Goal: Transaction & Acquisition: Purchase product/service

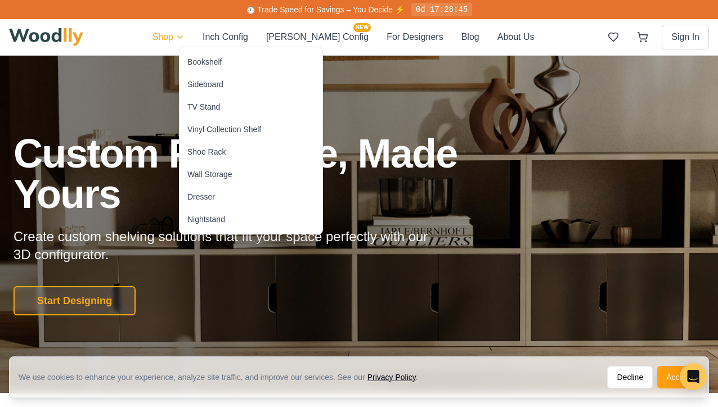
click at [203, 97] on div "TV Stand" at bounding box center [250, 107] width 143 height 23
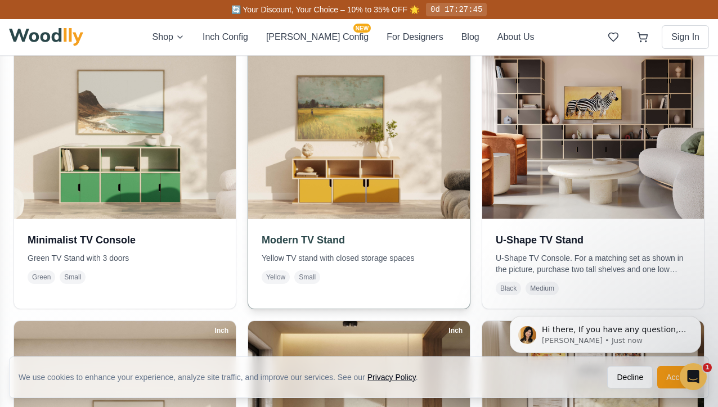
scroll to position [298, 0]
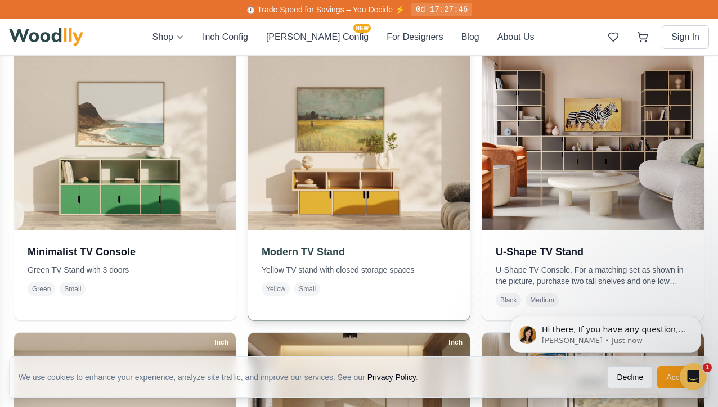
click at [361, 196] on img at bounding box center [358, 119] width 233 height 233
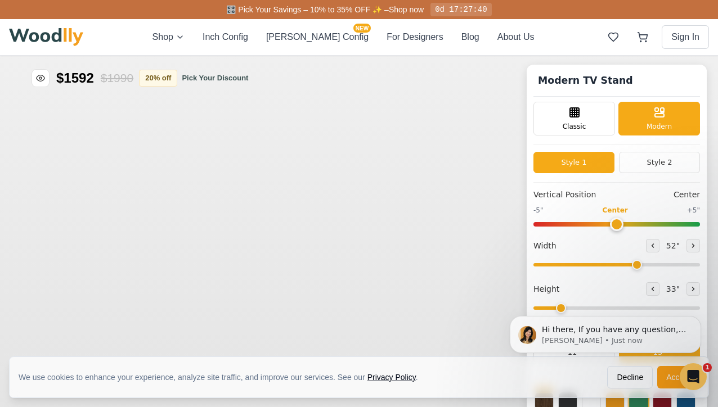
type input "52"
type input "2"
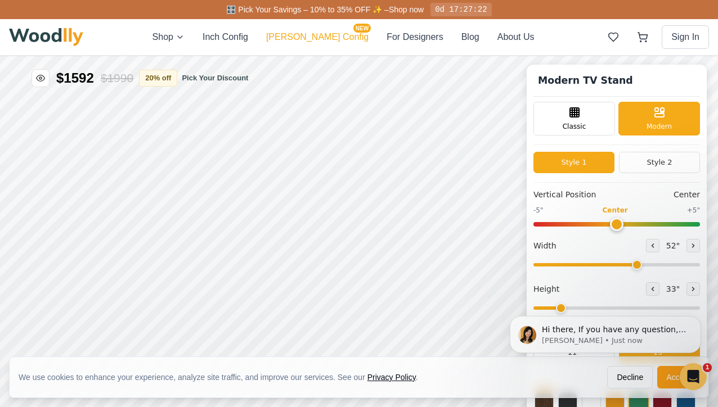
click at [318, 37] on button "[PERSON_NAME] Config NEW" at bounding box center [317, 37] width 102 height 14
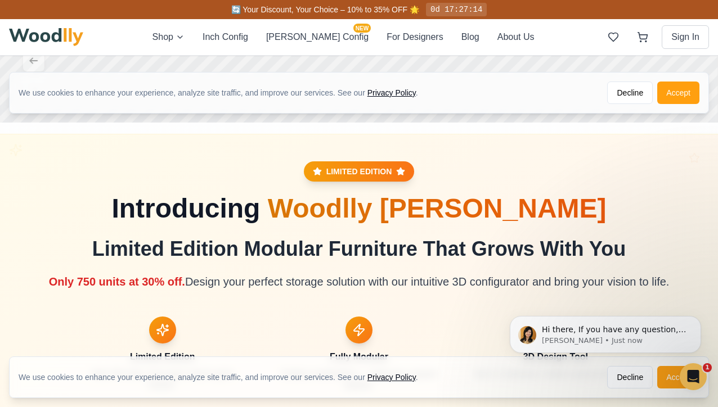
scroll to position [424, 0]
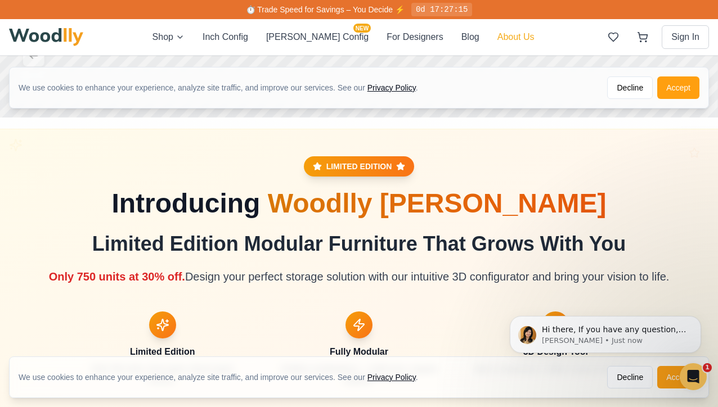
click at [497, 40] on button "About Us" at bounding box center [515, 37] width 37 height 14
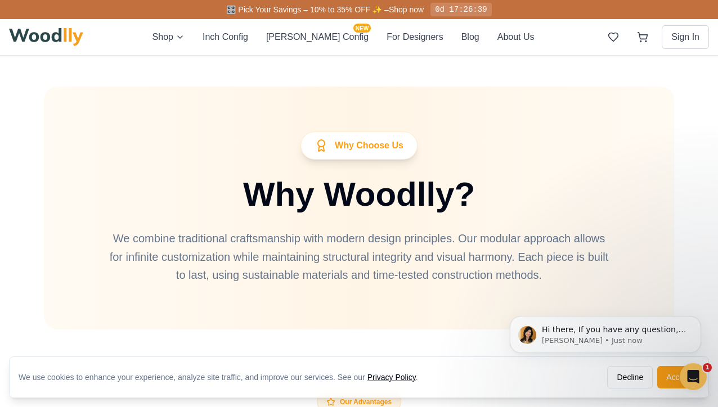
scroll to position [2321, 0]
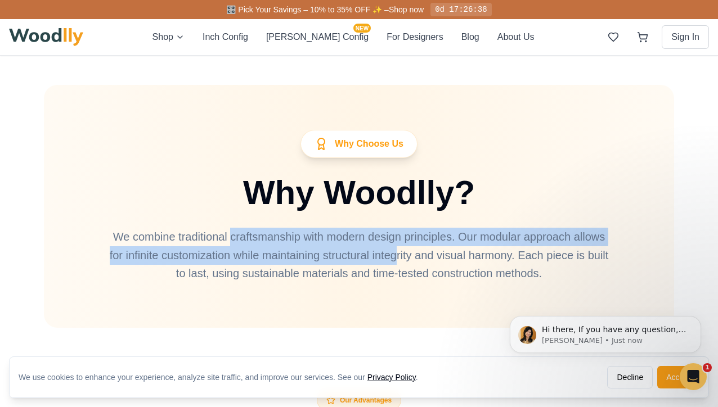
drag, startPoint x: 233, startPoint y: 234, endPoint x: 397, endPoint y: 250, distance: 165.1
click at [397, 250] on p "We combine traditional craftsmanship with modern design principles. Our modular…" at bounding box center [359, 255] width 504 height 55
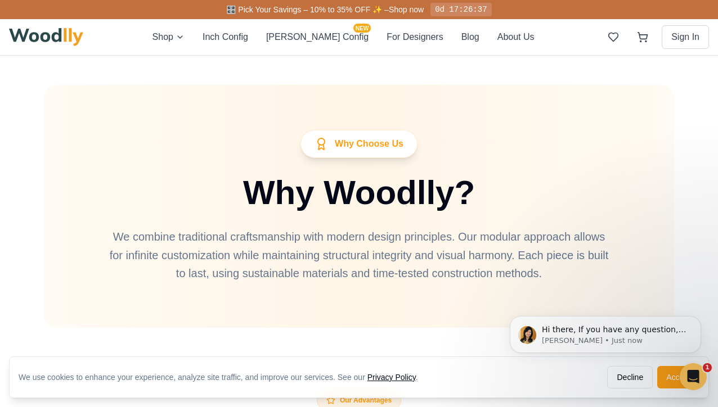
click at [408, 250] on p "We combine traditional craftsmanship with modern design principles. Our modular…" at bounding box center [359, 255] width 504 height 55
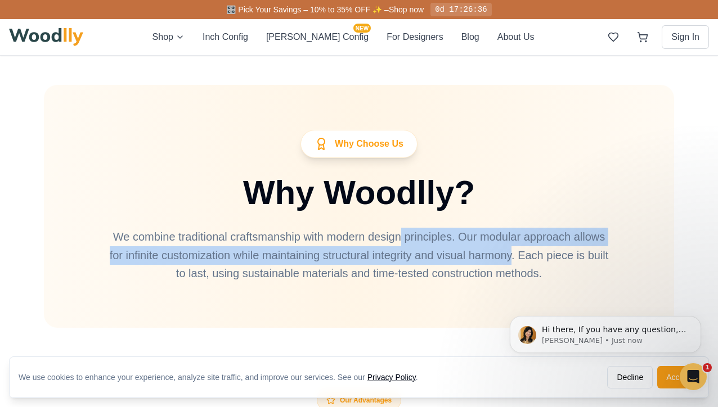
drag, startPoint x: 398, startPoint y: 235, endPoint x: 509, endPoint y: 248, distance: 111.0
click at [509, 248] on p "We combine traditional craftsmanship with modern design principles. Our modular…" at bounding box center [359, 255] width 504 height 55
click at [497, 249] on p "We combine traditional craftsmanship with modern design principles. Our modular…" at bounding box center [359, 255] width 504 height 55
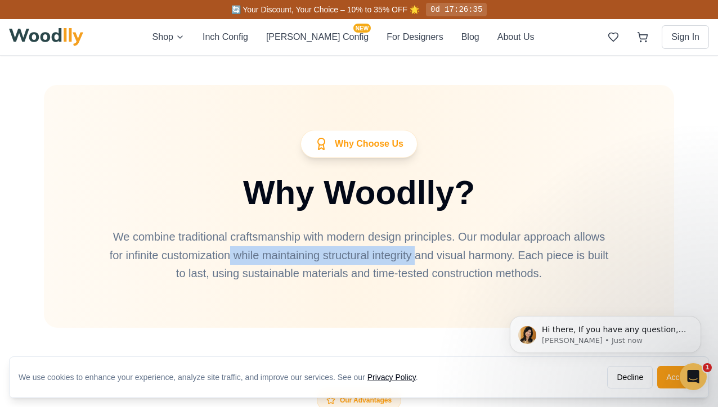
drag, startPoint x: 228, startPoint y: 251, endPoint x: 430, endPoint y: 263, distance: 202.3
click at [427, 263] on p "We combine traditional craftsmanship with modern design principles. Our modular…" at bounding box center [359, 255] width 504 height 55
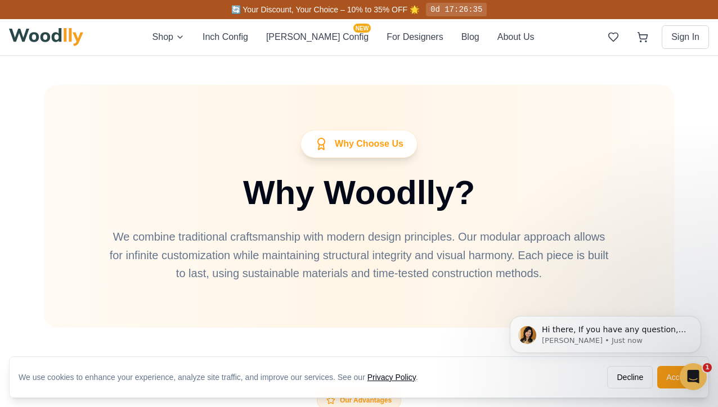
click at [484, 262] on p "We combine traditional craftsmanship with modern design principles. Our modular…" at bounding box center [359, 255] width 504 height 55
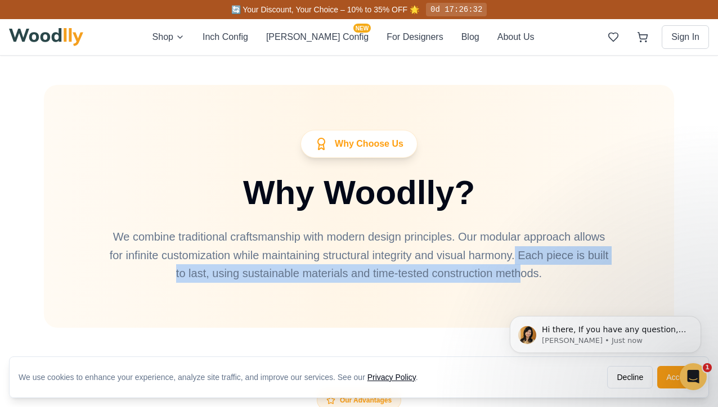
drag, startPoint x: 515, startPoint y: 260, endPoint x: 522, endPoint y: 270, distance: 12.2
click at [521, 270] on p "We combine traditional craftsmanship with modern design principles. Our modular…" at bounding box center [359, 255] width 504 height 55
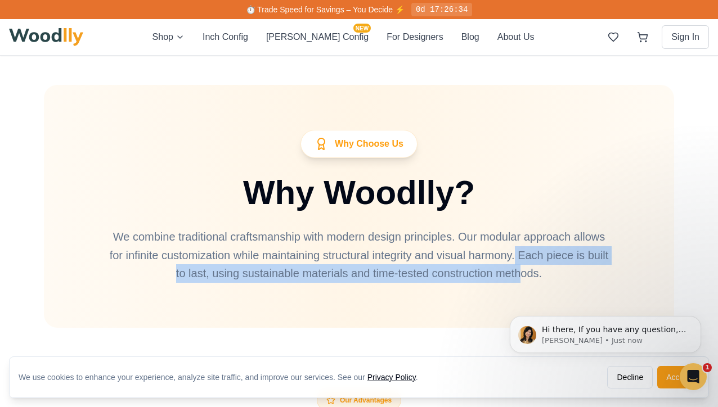
click at [522, 270] on p "We combine traditional craftsmanship with modern design principles. Our modular…" at bounding box center [359, 255] width 504 height 55
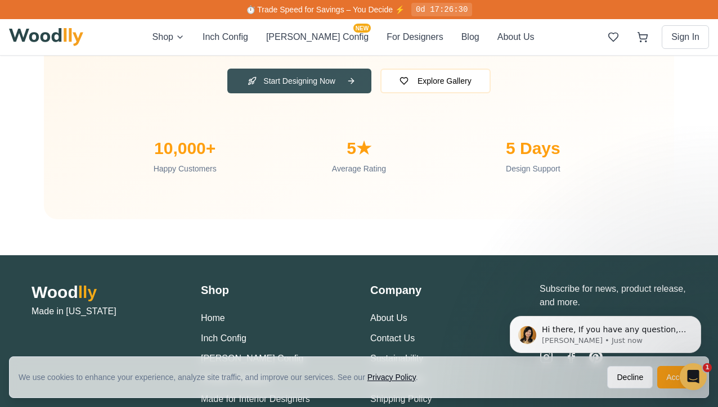
scroll to position [3745, 0]
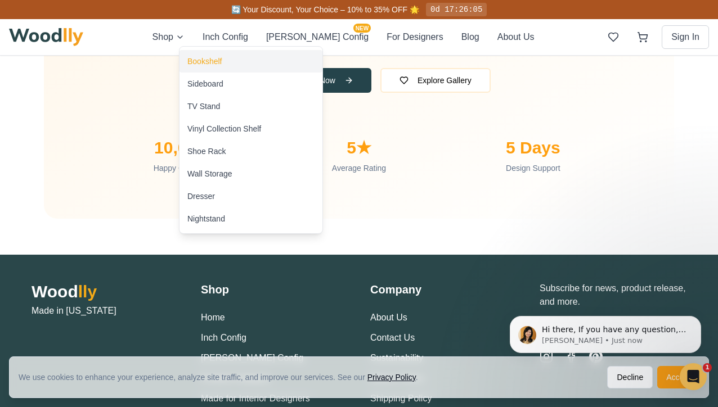
click at [204, 59] on div "Bookshelf" at bounding box center [204, 61] width 34 height 11
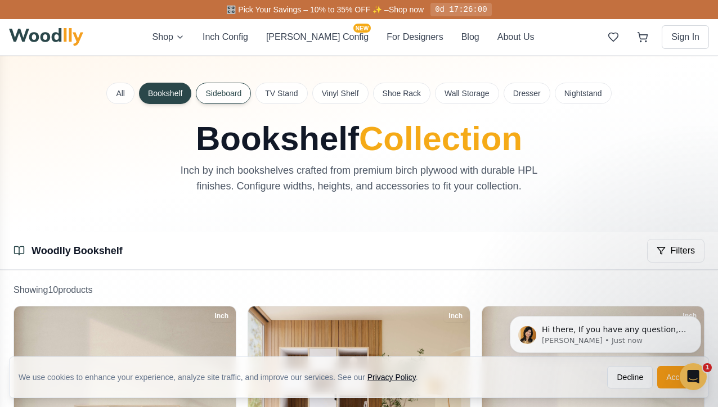
click at [222, 89] on button "Sideboard" at bounding box center [223, 93] width 55 height 21
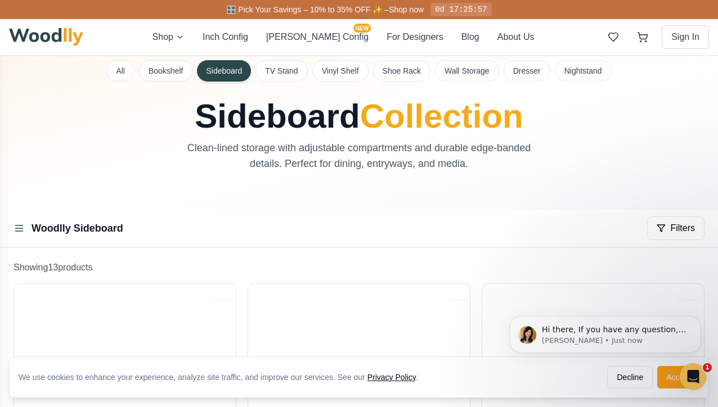
scroll to position [11, 0]
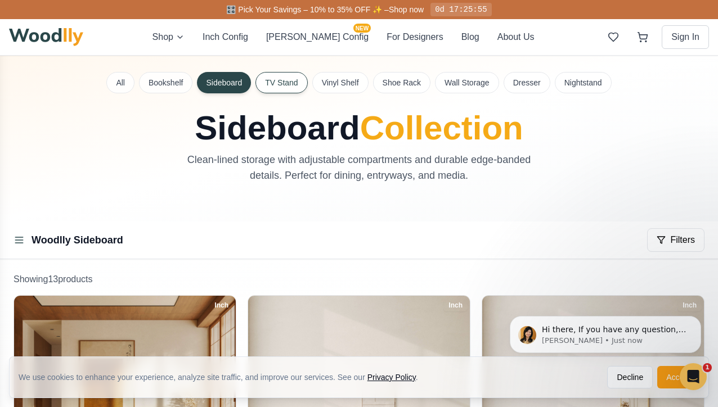
click at [281, 80] on button "TV Stand" at bounding box center [281, 82] width 52 height 21
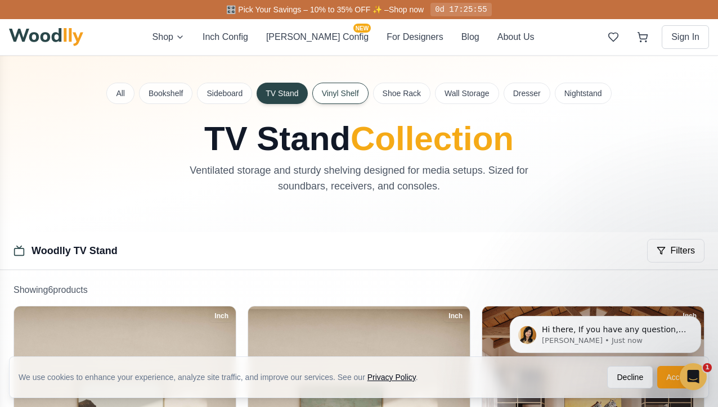
click at [346, 90] on button "Vinyl Shelf" at bounding box center [340, 93] width 56 height 21
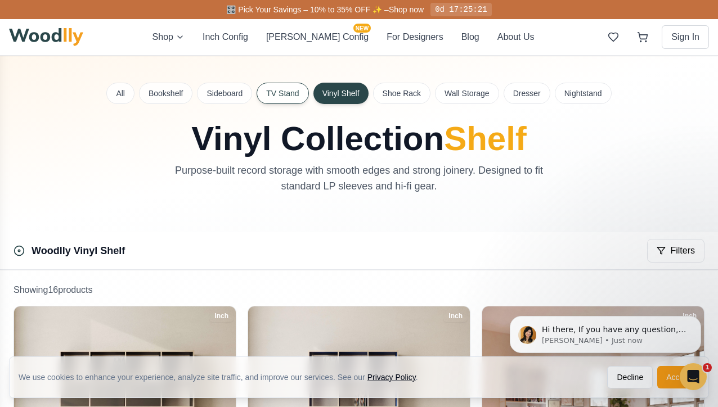
click at [282, 93] on button "TV Stand" at bounding box center [283, 93] width 52 height 21
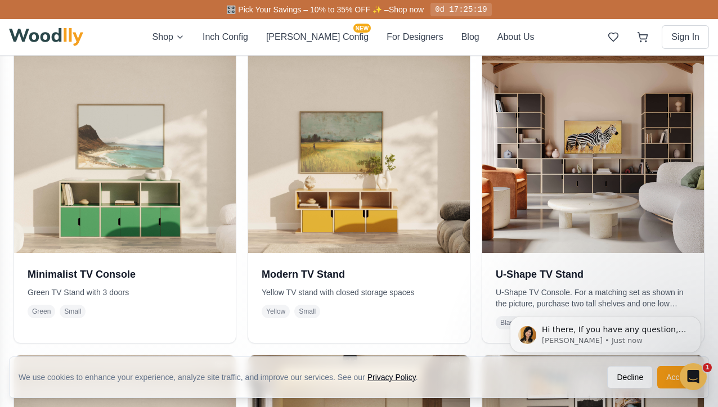
scroll to position [277, 0]
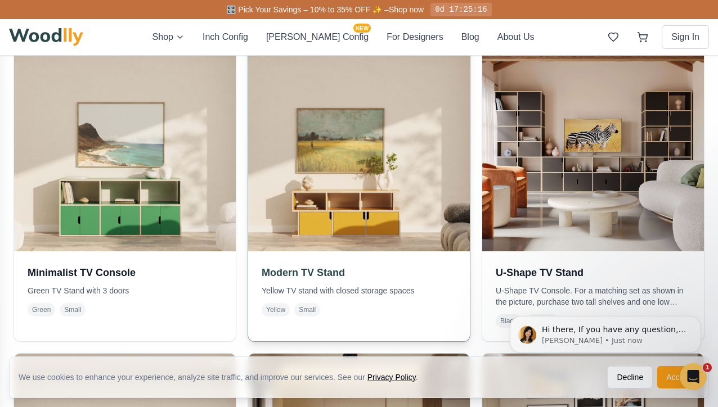
click at [360, 218] on img at bounding box center [358, 140] width 233 height 233
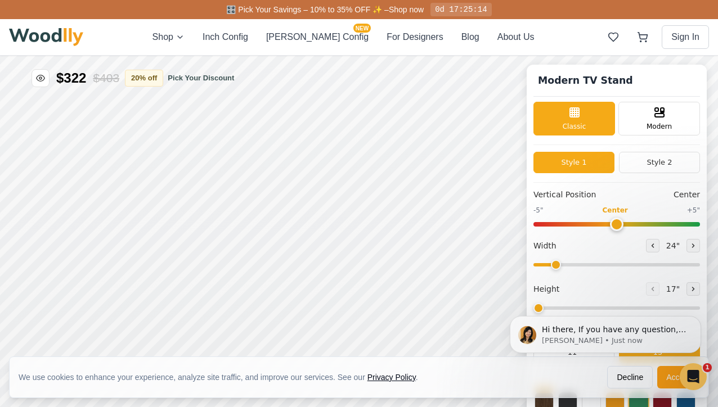
type input "52"
type input "2"
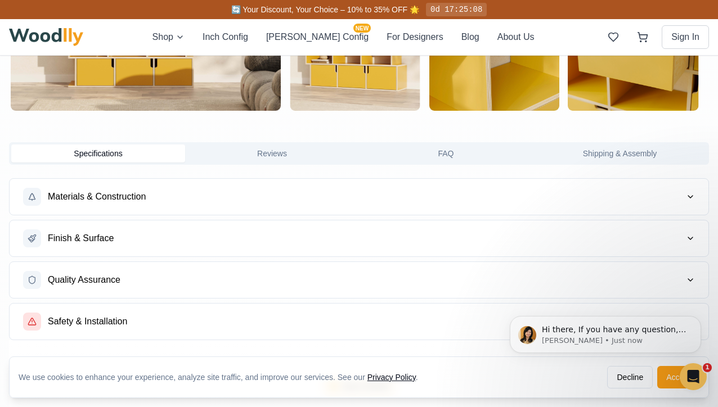
scroll to position [825, 0]
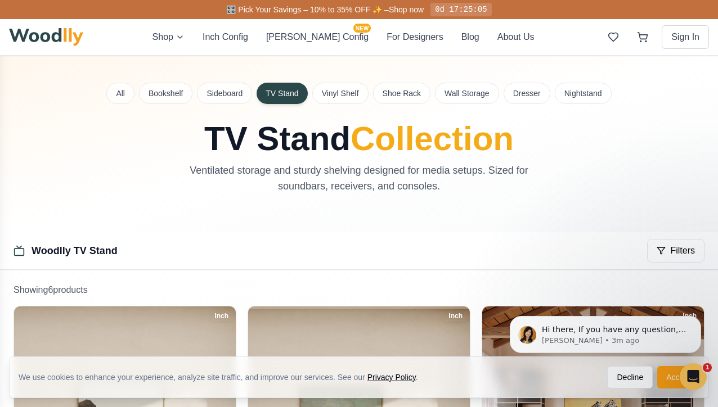
click at [338, 104] on div "All Bookshelf Sideboard TV Stand Vinyl Shelf Shoe Rack Wall Storage Dresser Nig…" at bounding box center [359, 144] width 718 height 177
click at [341, 100] on button "Vinyl Shelf" at bounding box center [340, 93] width 56 height 21
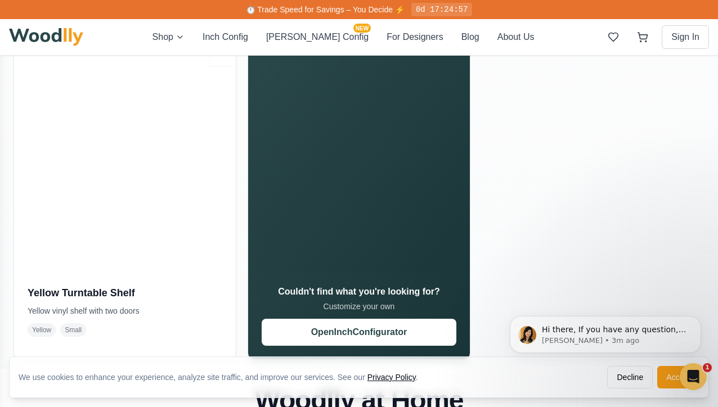
scroll to position [1873, 0]
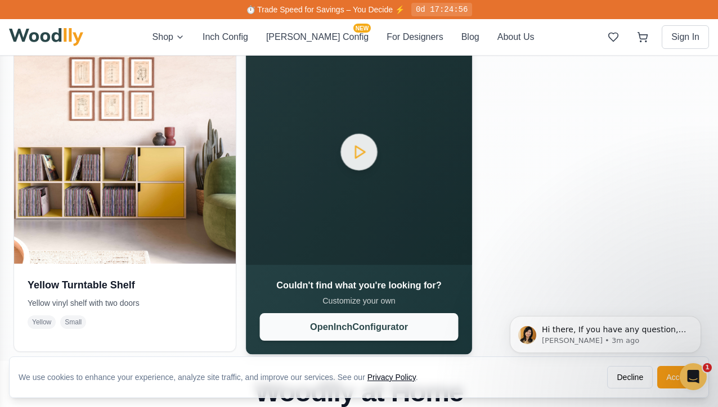
click at [362, 314] on button "Open Inch Configurator" at bounding box center [359, 327] width 199 height 28
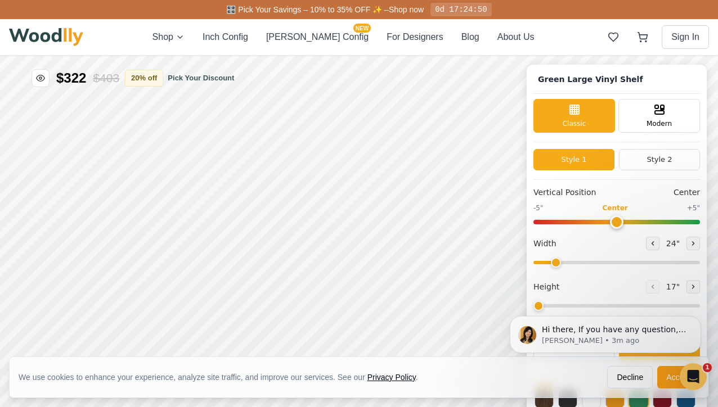
type input "72"
type input "5"
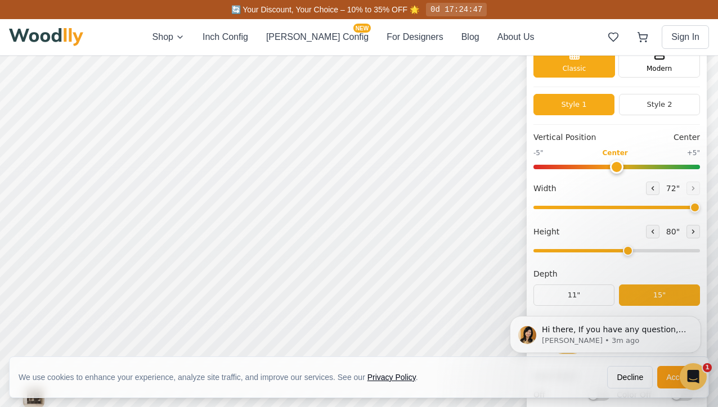
scroll to position [10, 0]
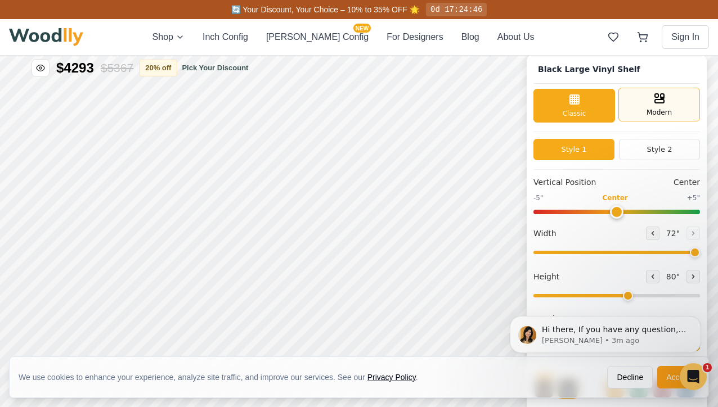
click at [645, 103] on div "Modern" at bounding box center [659, 105] width 82 height 34
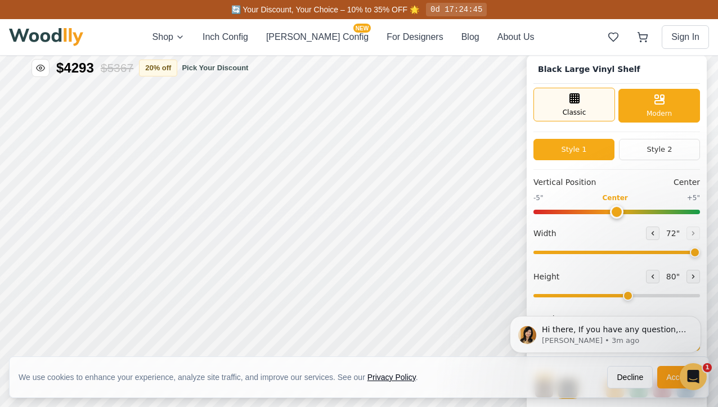
click at [591, 106] on div "Classic" at bounding box center [574, 105] width 82 height 34
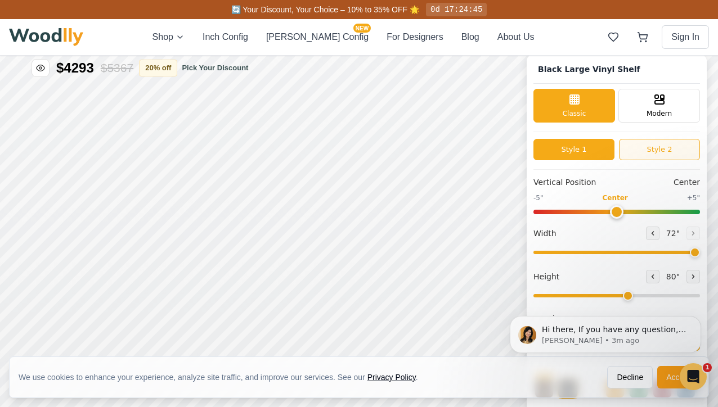
click at [641, 146] on button "Style 2" at bounding box center [659, 149] width 81 height 21
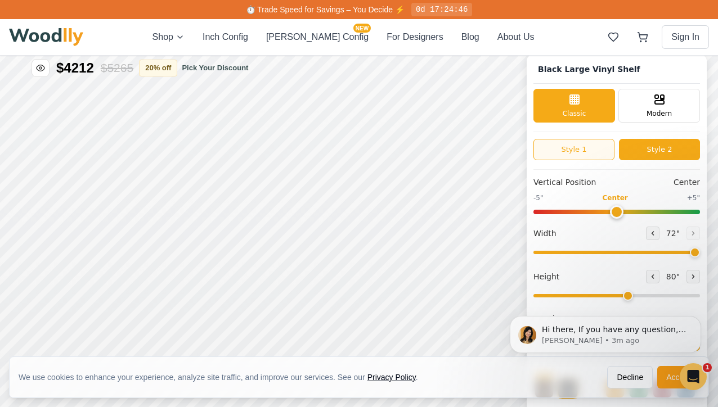
click at [583, 146] on button "Style 1" at bounding box center [573, 149] width 81 height 21
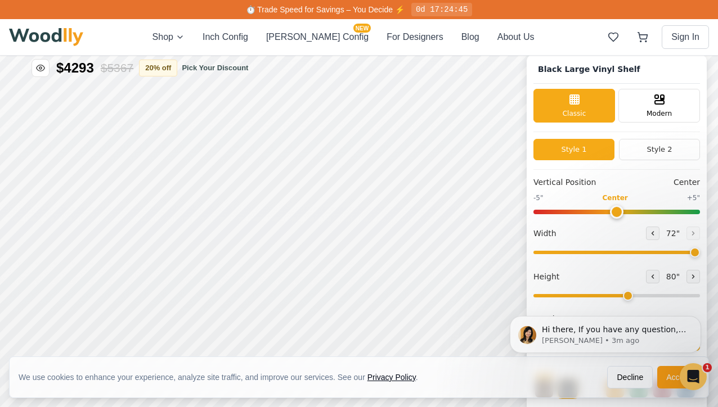
scroll to position [4, 0]
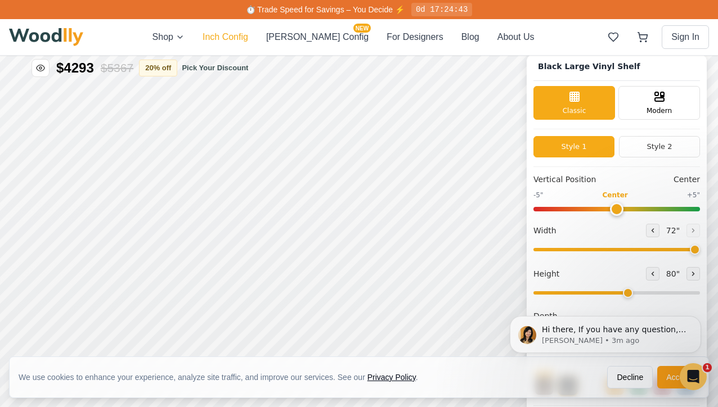
click at [248, 35] on button "Inch Config" at bounding box center [226, 37] width 46 height 14
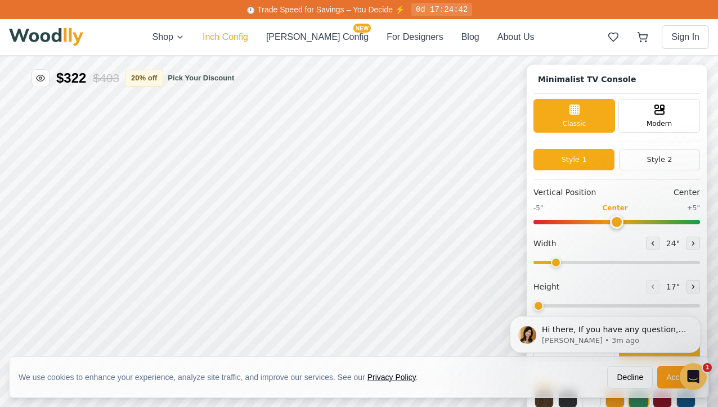
type input "63"
type input "2"
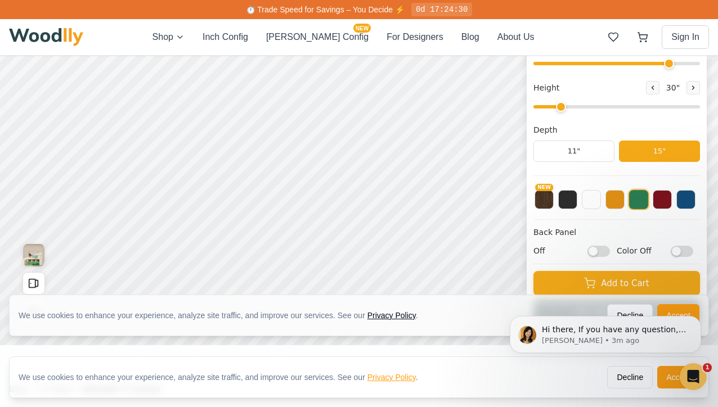
scroll to position [172, 0]
